Goal: Information Seeking & Learning: Learn about a topic

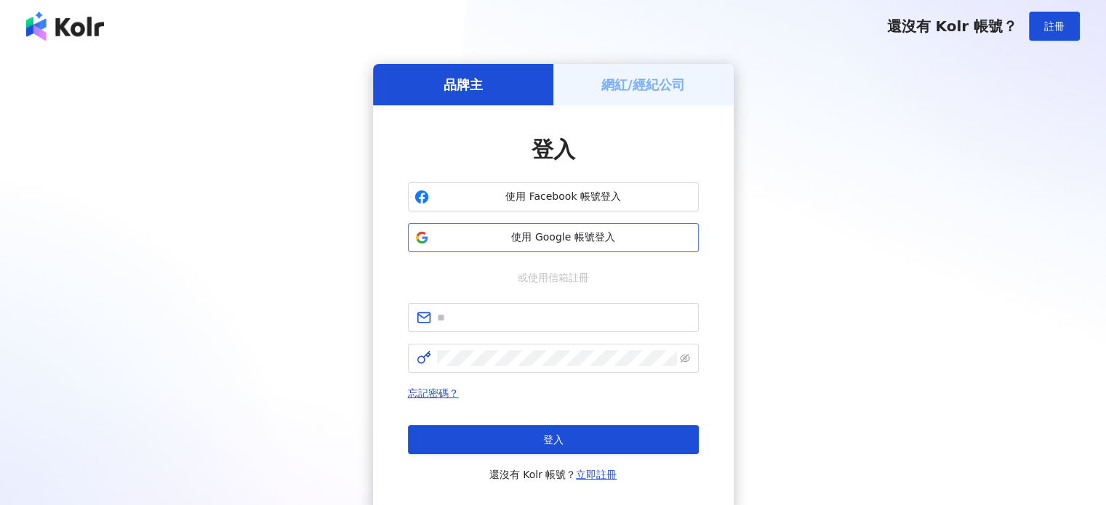
click at [512, 232] on span "使用 Google 帳號登入" at bounding box center [563, 237] width 257 height 15
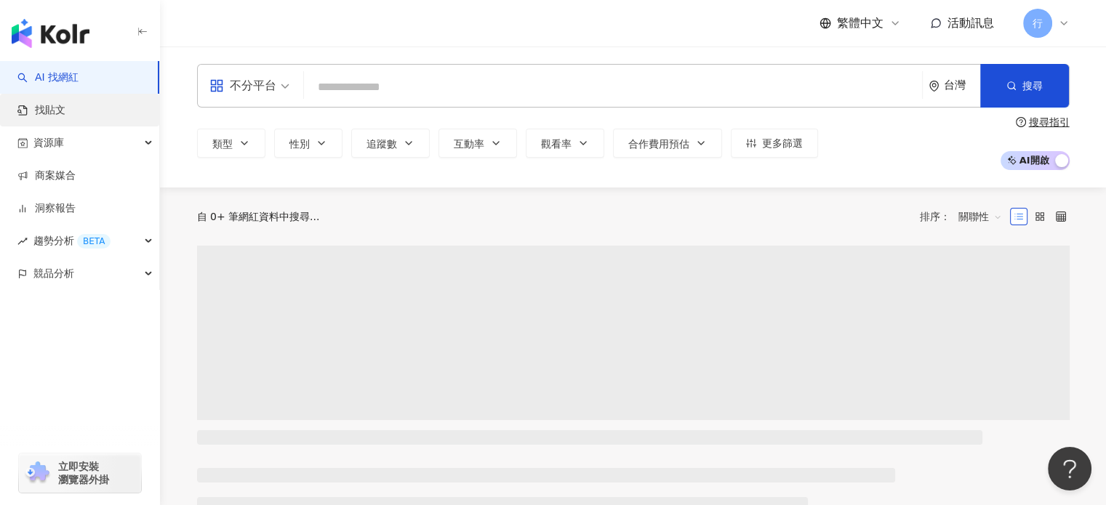
click at [34, 106] on link "找貼文" at bounding box center [41, 110] width 48 height 15
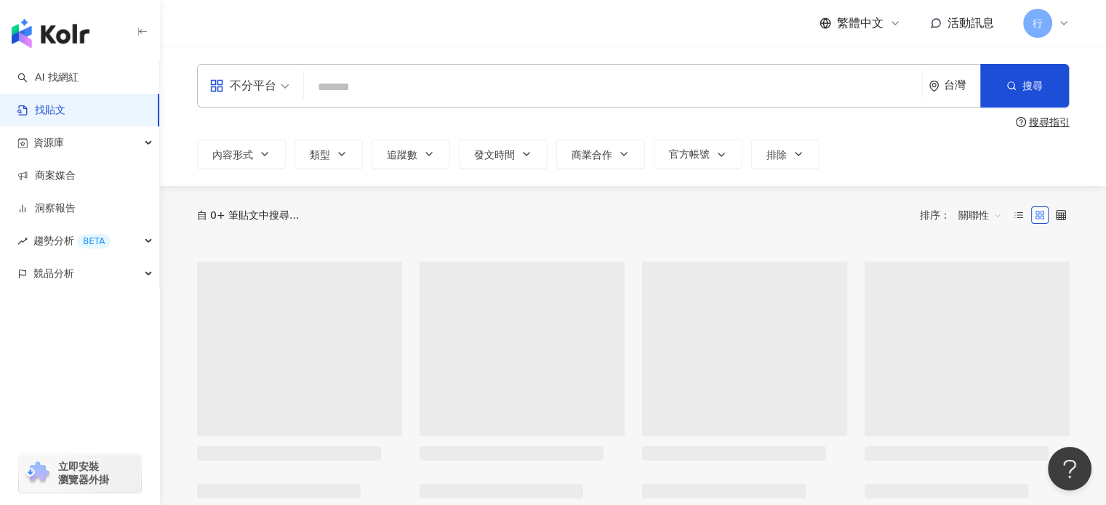
click at [376, 87] on input "search" at bounding box center [613, 86] width 606 height 31
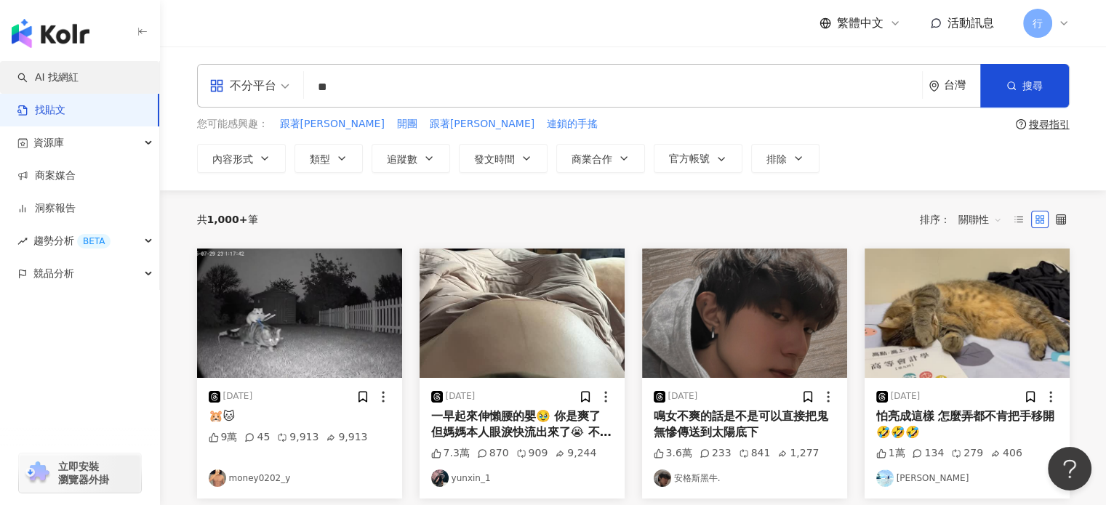
type input "**"
click at [79, 79] on link "AI 找網紅" at bounding box center [47, 78] width 61 height 15
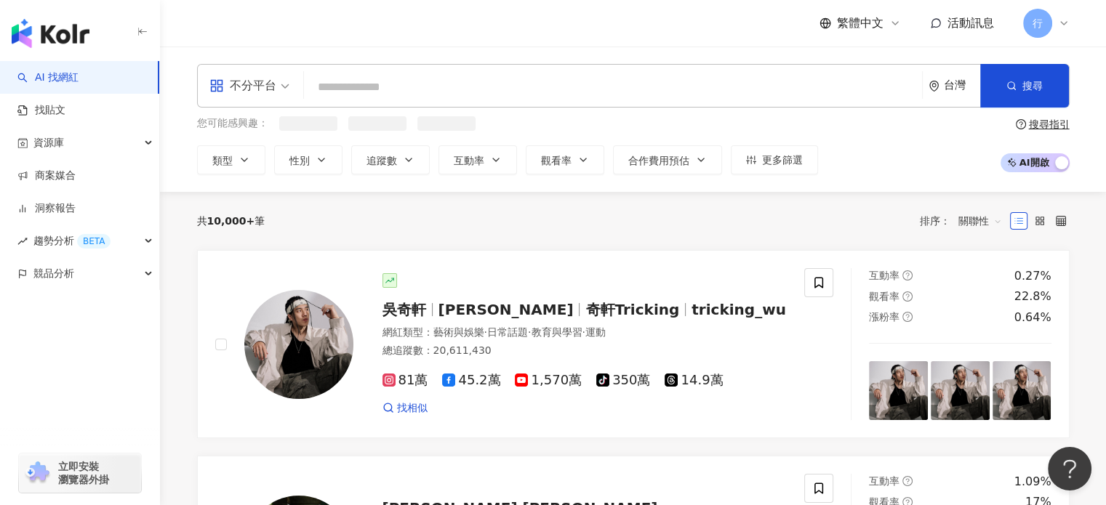
click at [358, 86] on input "search" at bounding box center [613, 87] width 606 height 28
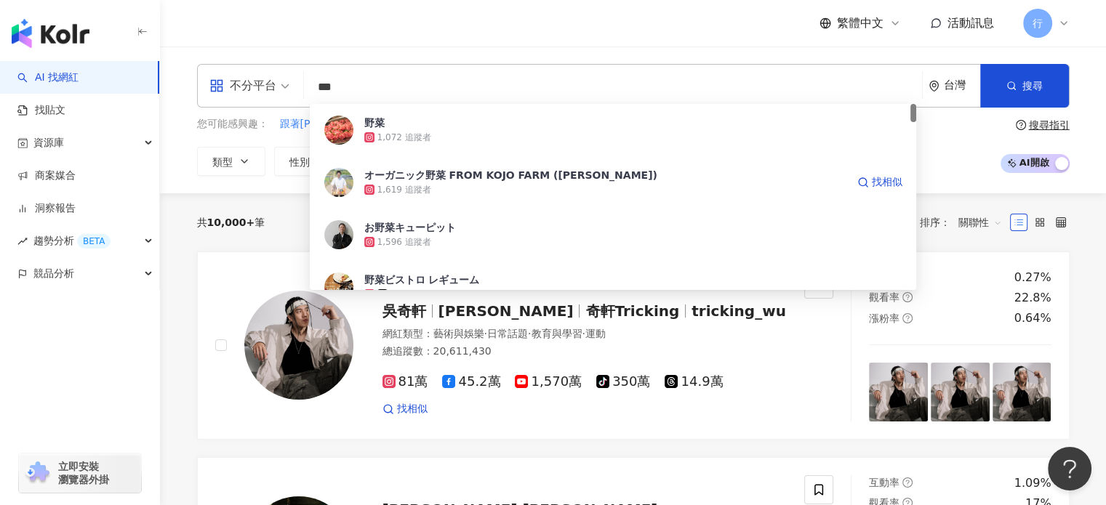
type input "***"
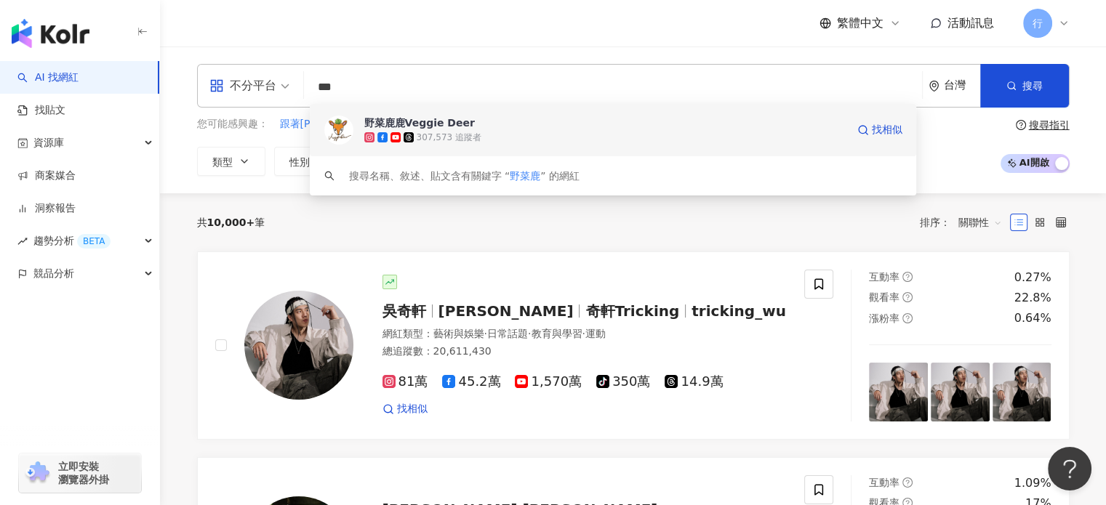
click at [479, 122] on span "野菜鹿鹿Veggie Deer" at bounding box center [605, 123] width 482 height 15
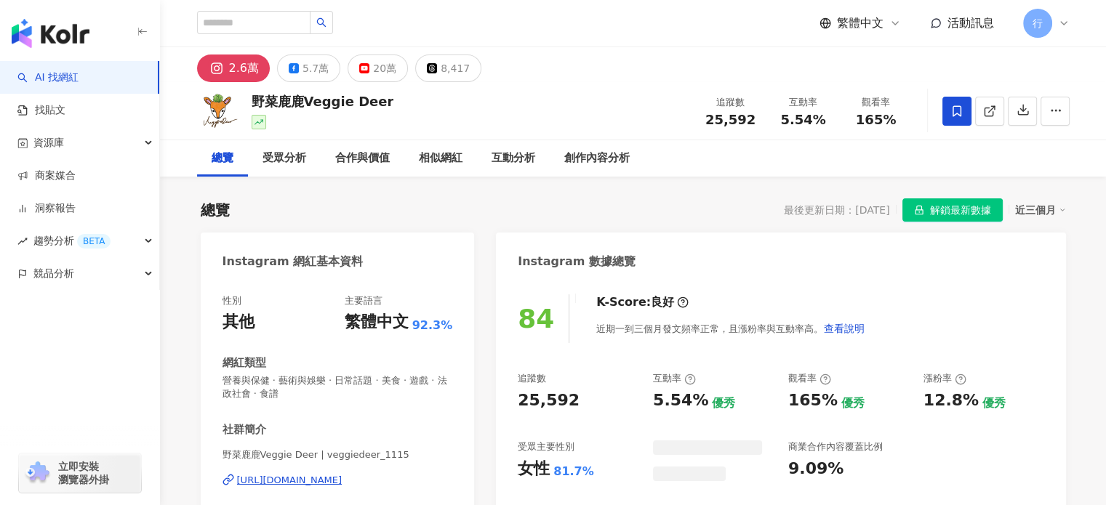
click at [183, 35] on div "繁體中文 活動訊息 行" at bounding box center [633, 23] width 930 height 47
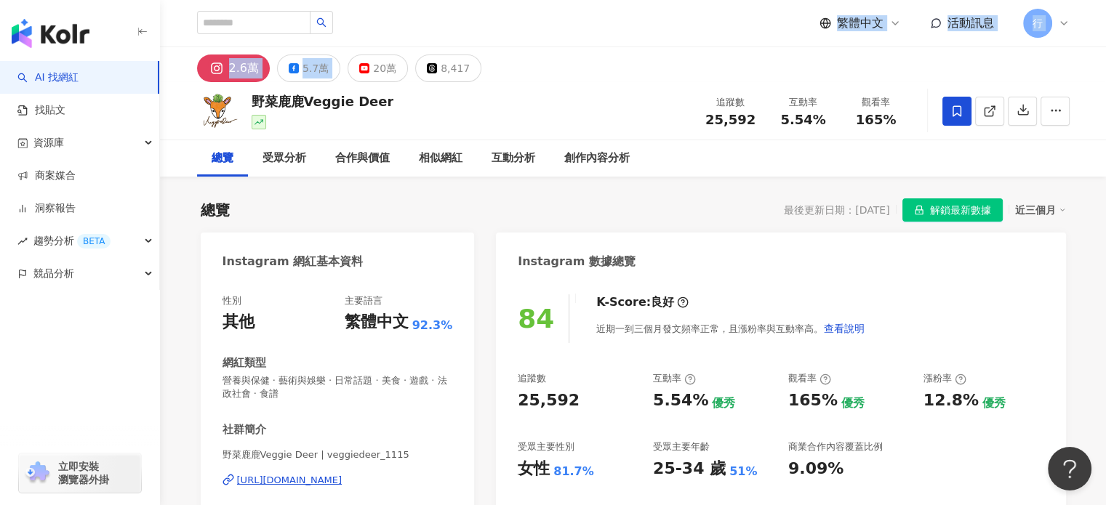
drag, startPoint x: 189, startPoint y: 20, endPoint x: 596, endPoint y: 134, distance: 423.0
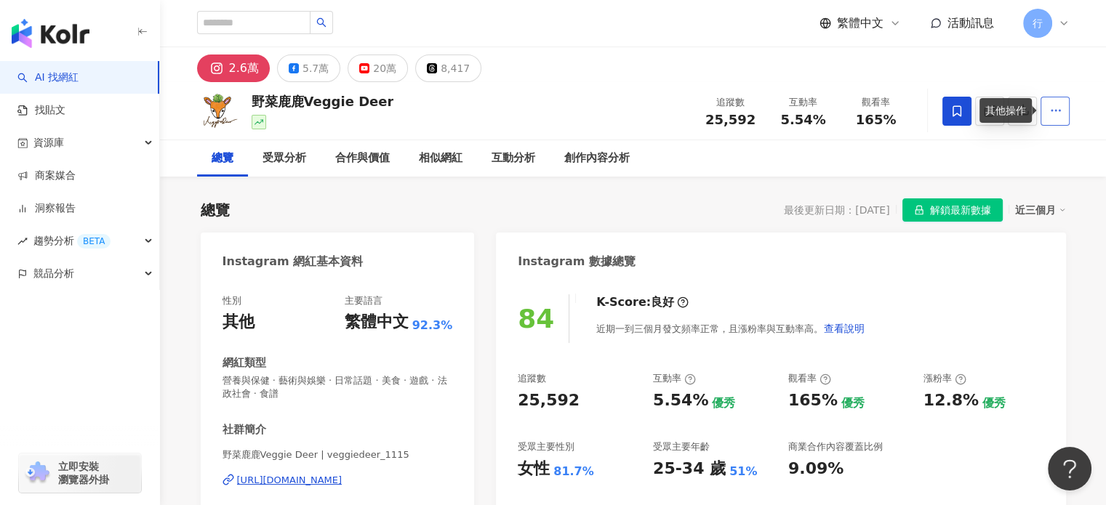
click at [1054, 111] on icon "button" at bounding box center [1055, 110] width 13 height 13
click at [1061, 87] on div "野菜鹿鹿Veggie Deer 追蹤數 25,592 互動率 5.54% 觀看率 165%" at bounding box center [633, 110] width 930 height 57
click at [1015, 118] on button "button" at bounding box center [1022, 111] width 29 height 29
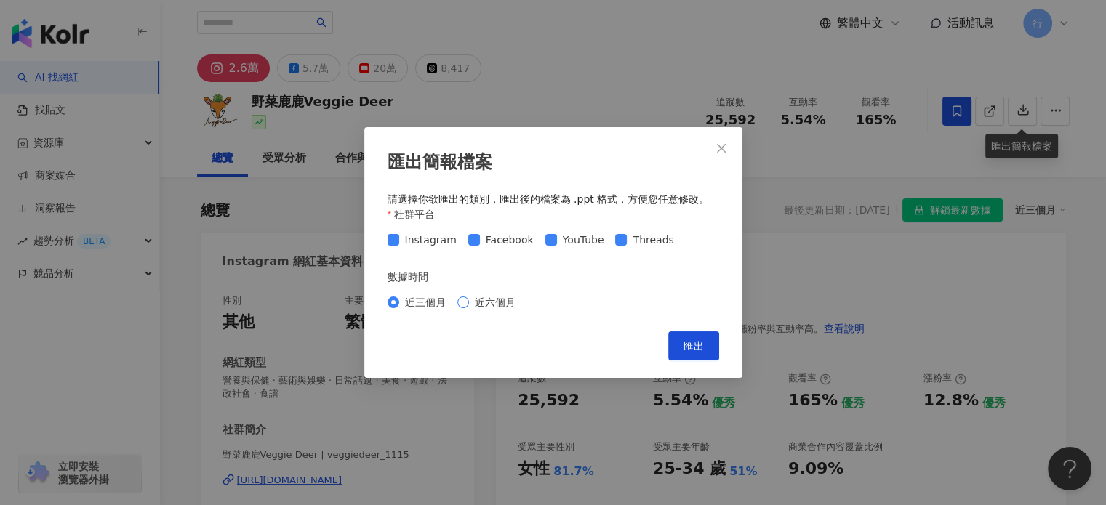
click at [488, 307] on span "近六個月" at bounding box center [495, 302] width 52 height 16
click at [704, 347] on button "匯出" at bounding box center [693, 345] width 51 height 29
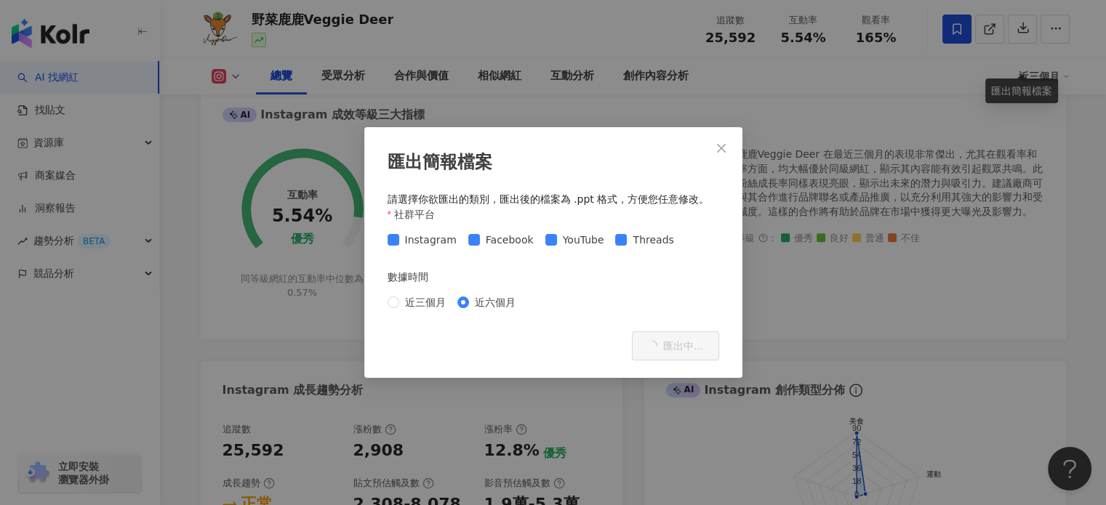
scroll to position [582, 0]
